Goal: Transaction & Acquisition: Purchase product/service

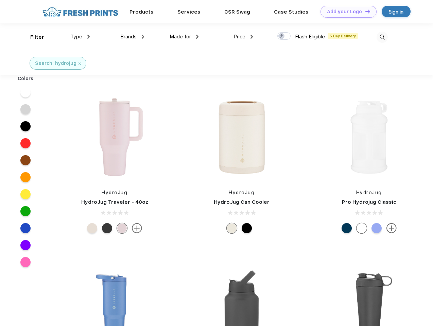
click at [346, 12] on link "Add your Logo Design Tool" at bounding box center [348, 12] width 56 height 12
click at [0, 0] on div "Design Tool" at bounding box center [0, 0] width 0 height 0
click at [365, 11] on link "Add your Logo Design Tool" at bounding box center [348, 12] width 56 height 12
click at [33, 37] on div "Filter" at bounding box center [37, 37] width 14 height 8
click at [80, 37] on span "Type" at bounding box center [76, 37] width 12 height 6
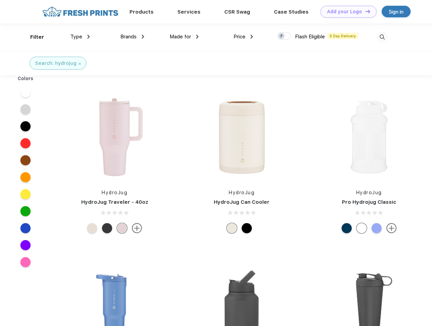
click at [132, 37] on span "Brands" at bounding box center [128, 37] width 16 height 6
click at [184, 37] on span "Made for" at bounding box center [180, 37] width 21 height 6
click at [243, 37] on span "Price" at bounding box center [239, 37] width 12 height 6
click at [284, 36] on div at bounding box center [283, 35] width 13 height 7
click at [282, 36] on input "checkbox" at bounding box center [279, 34] width 4 height 4
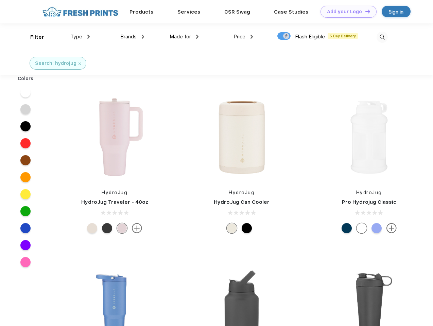
click at [382, 37] on img at bounding box center [381, 37] width 11 height 11
